Goal: Task Accomplishment & Management: Manage account settings

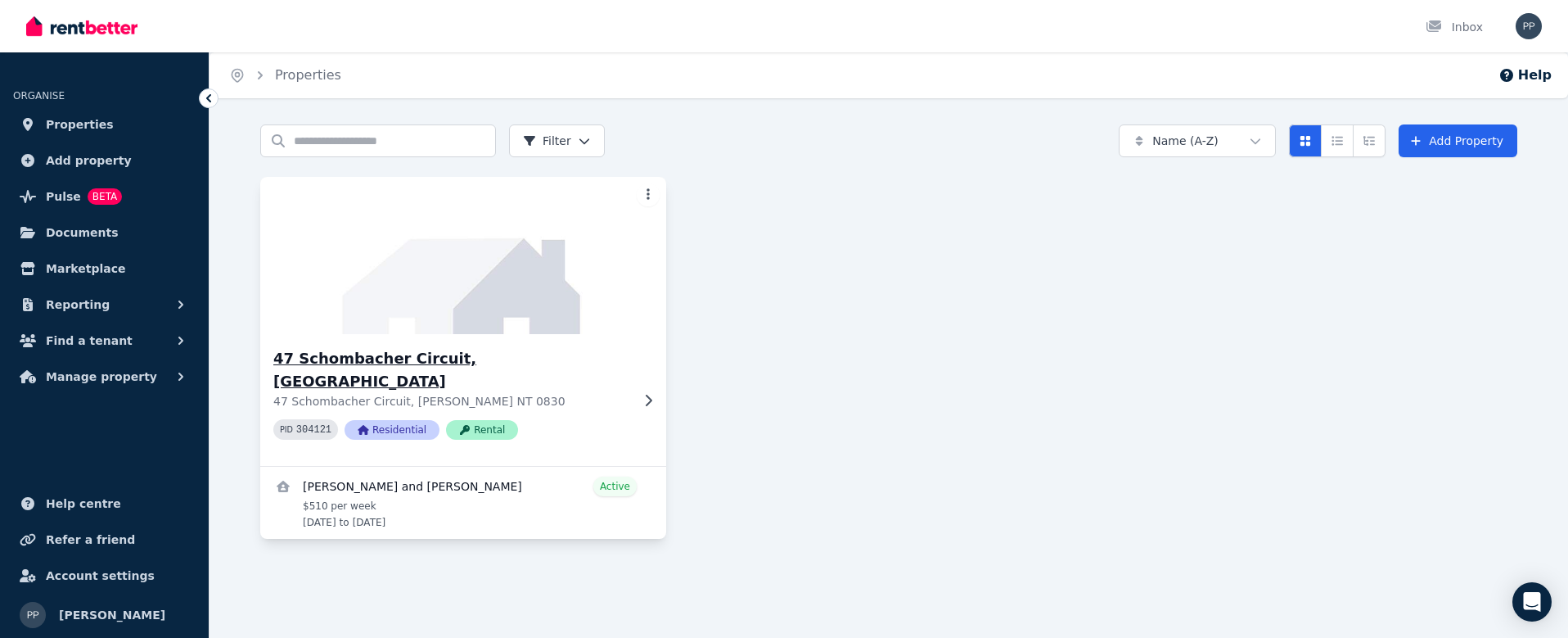
click at [324, 360] on h3 "47 Schombacher Circuit, [GEOGRAPHIC_DATA]" at bounding box center [451, 369] width 356 height 46
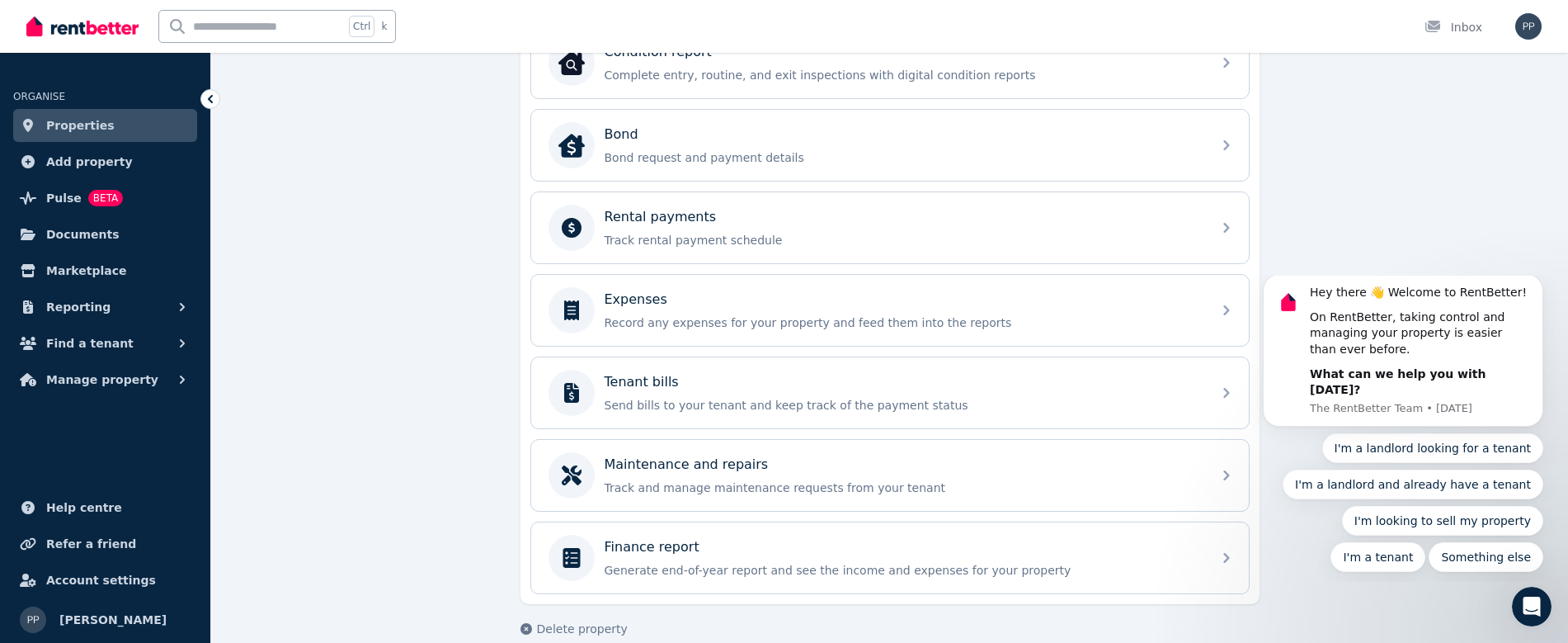
scroll to position [601, 0]
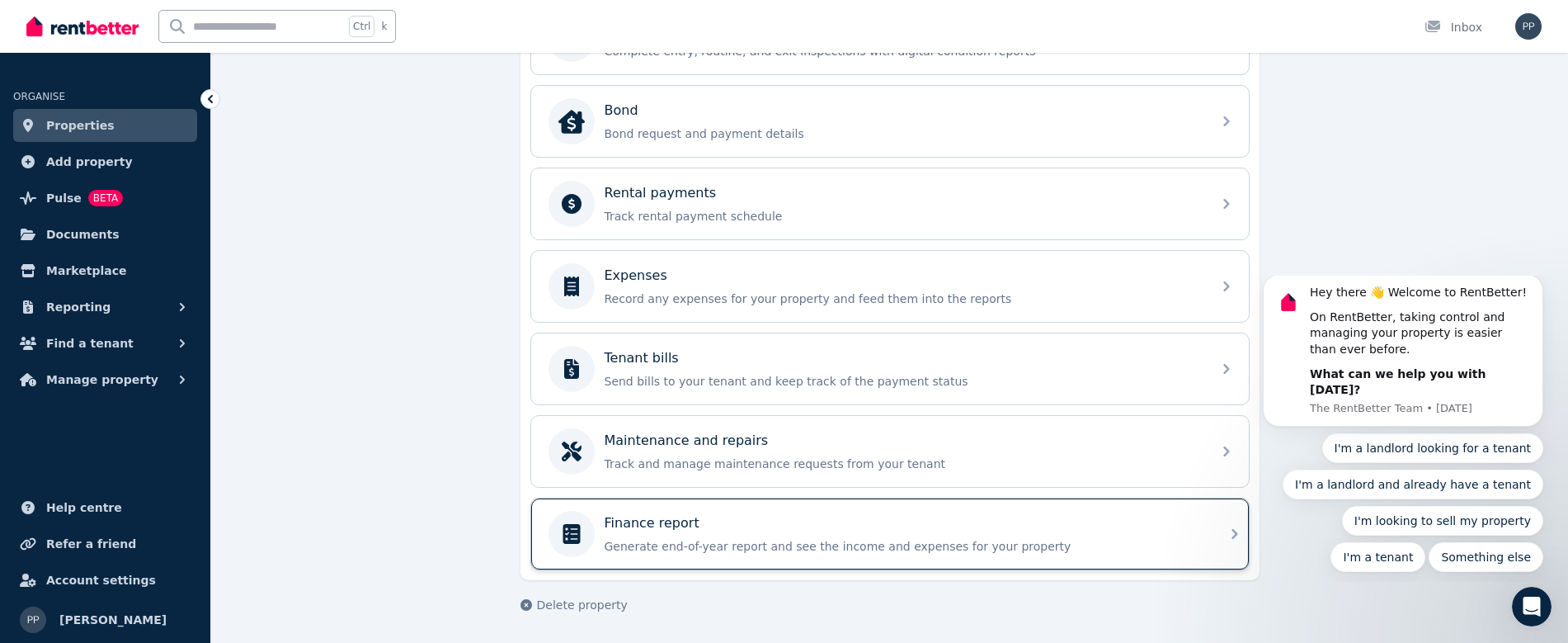
click at [638, 535] on div "Finance report Generate end-of-year report and see the income and expenses for …" at bounding box center [903, 534] width 597 height 42
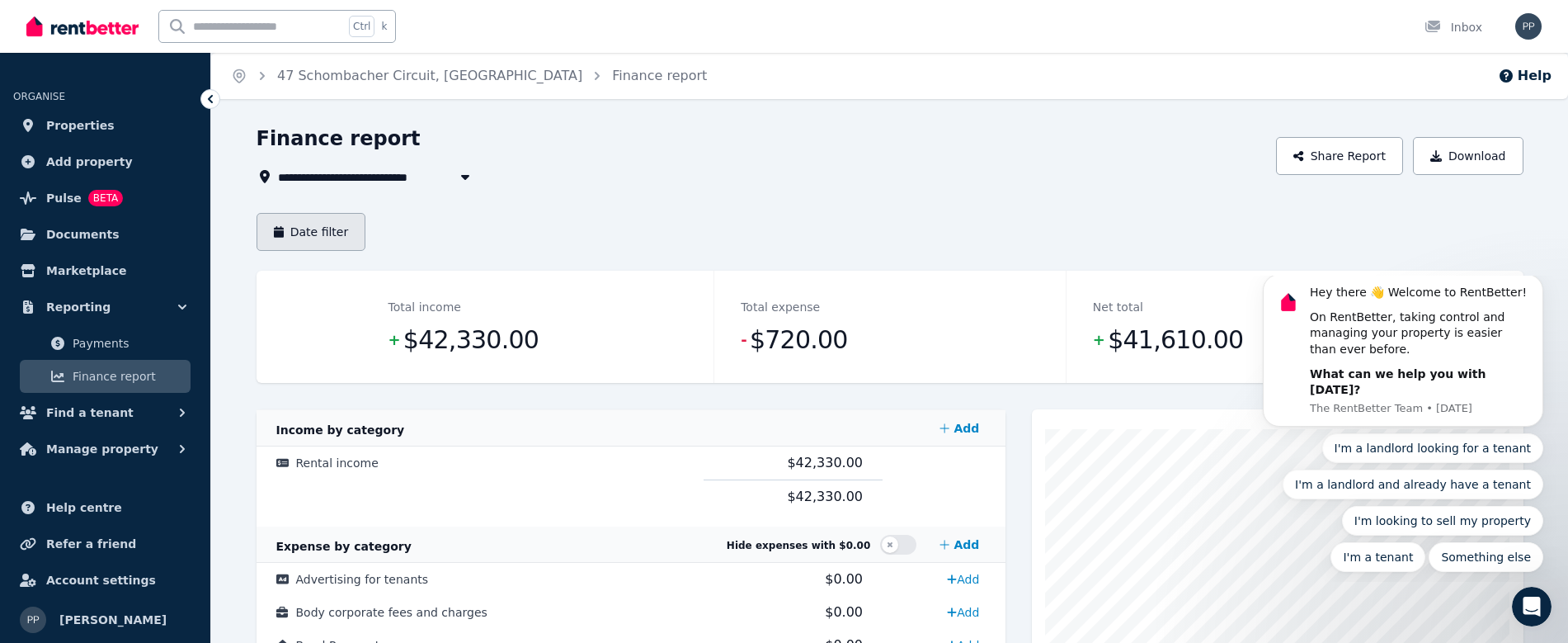
click at [305, 234] on button "Date filter" at bounding box center [311, 232] width 110 height 38
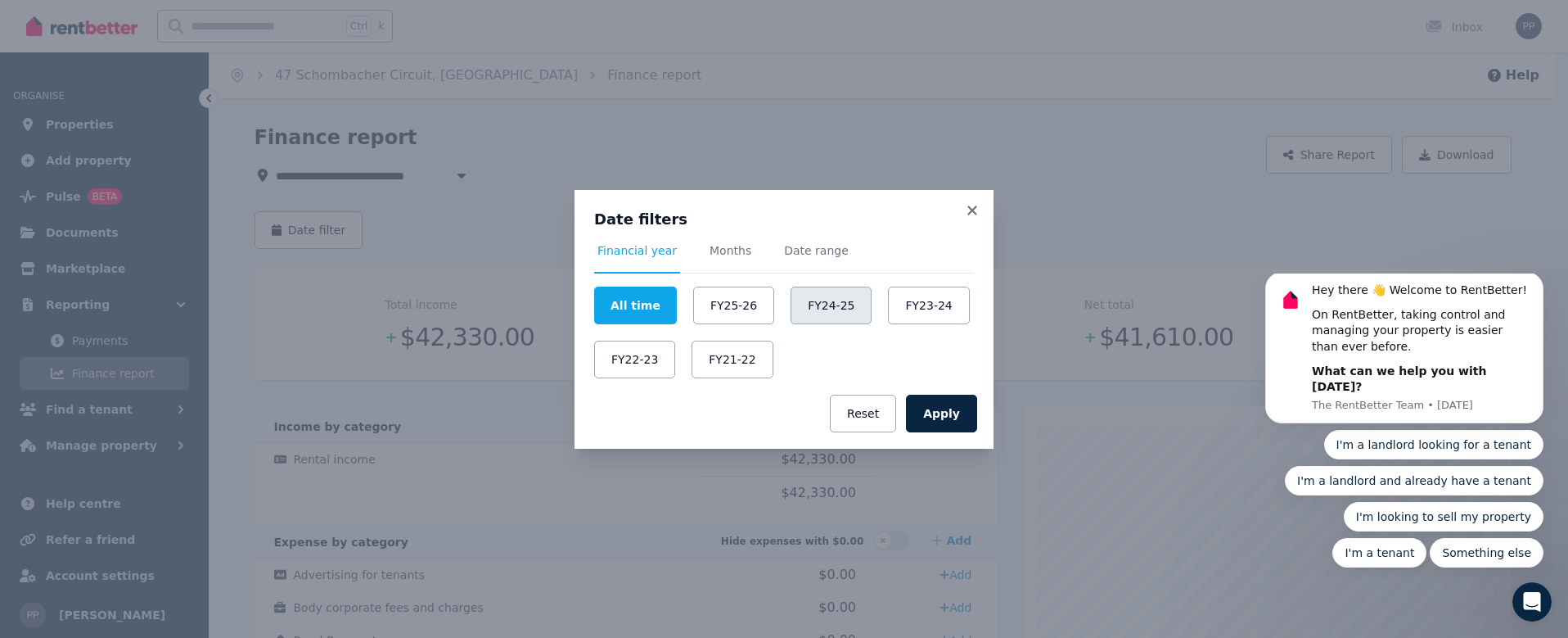
click at [795, 307] on button "FY24-25" at bounding box center [831, 306] width 81 height 38
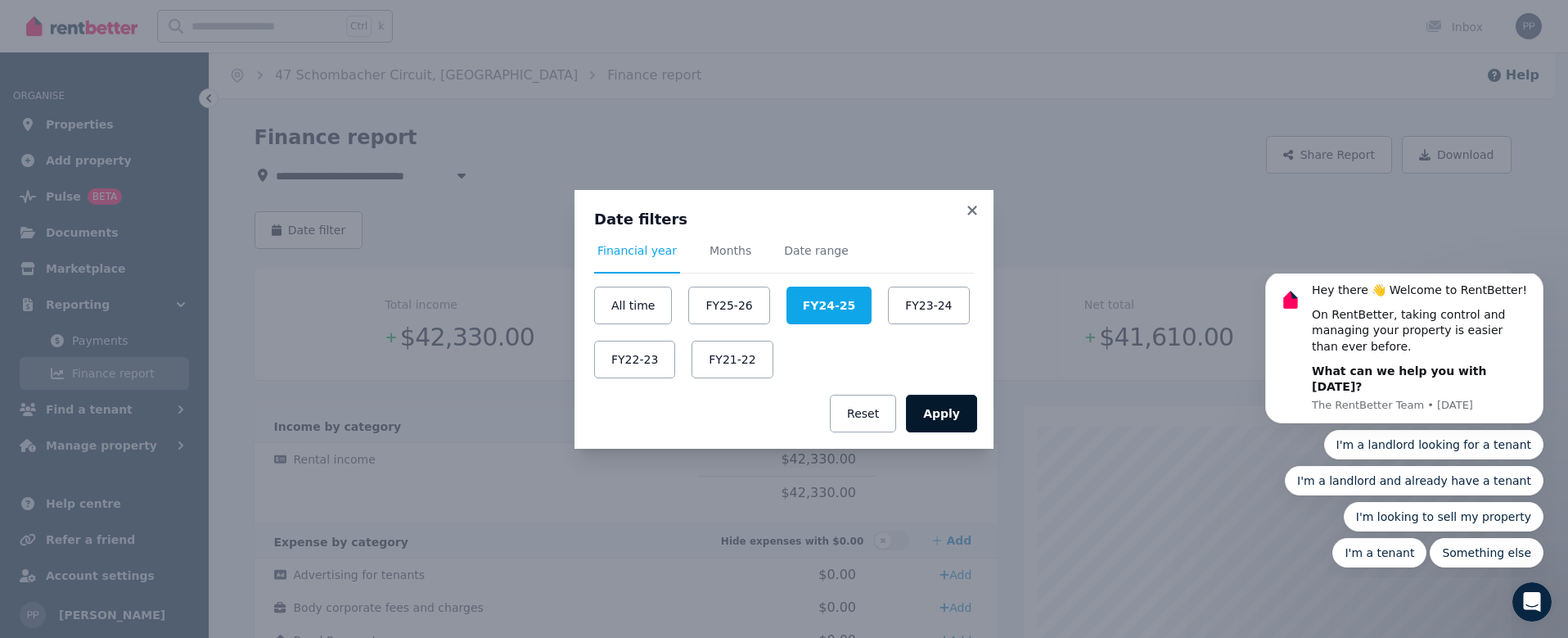
click at [964, 413] on button "Apply" at bounding box center [940, 413] width 71 height 38
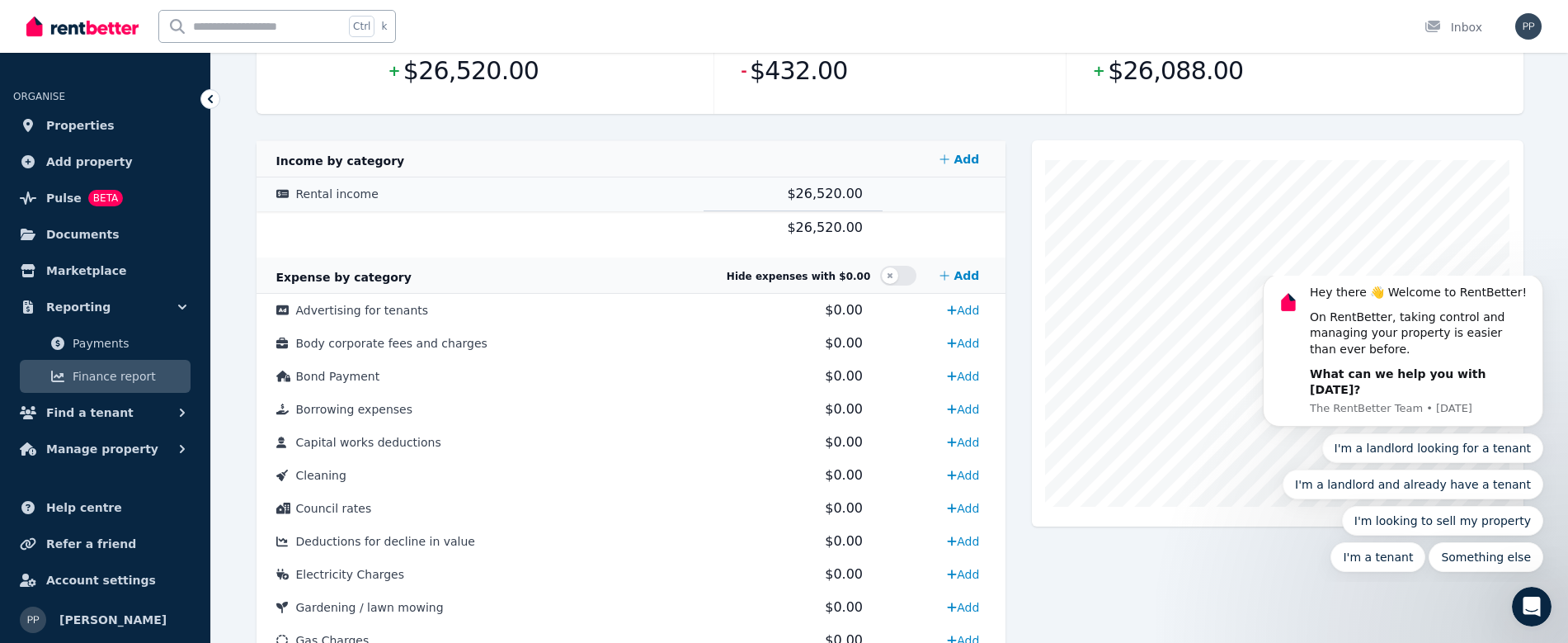
scroll to position [60, 0]
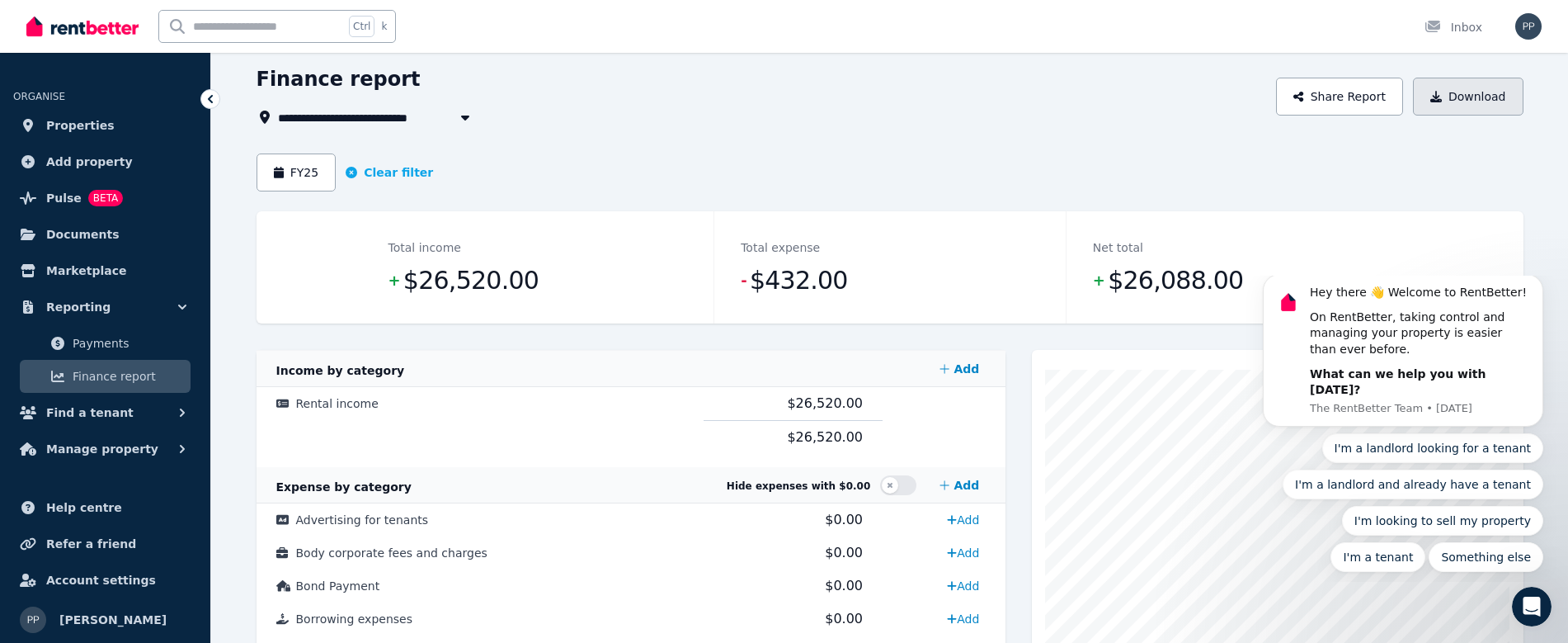
click at [1442, 91] on icon "button" at bounding box center [1435, 97] width 12 height 12
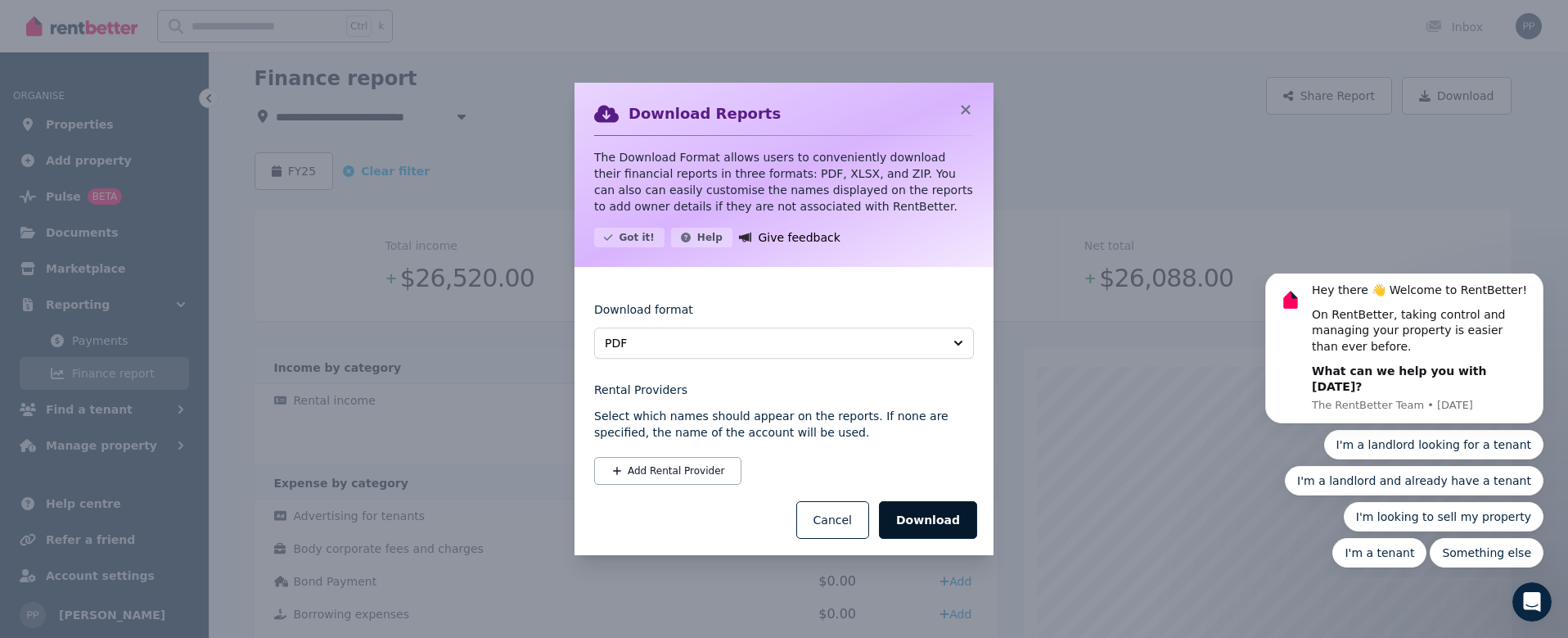
click at [933, 518] on button "Download" at bounding box center [928, 520] width 99 height 38
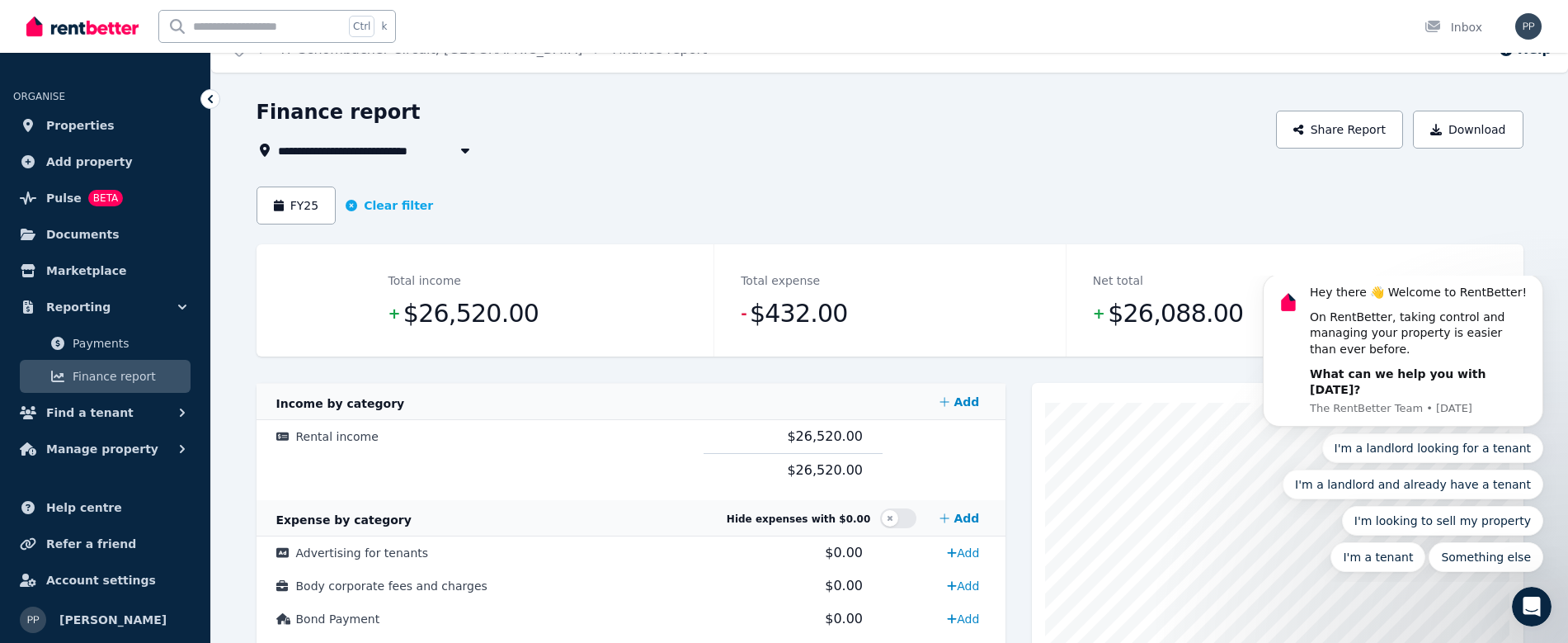
scroll to position [0, 0]
